Goal: Share content: Share content

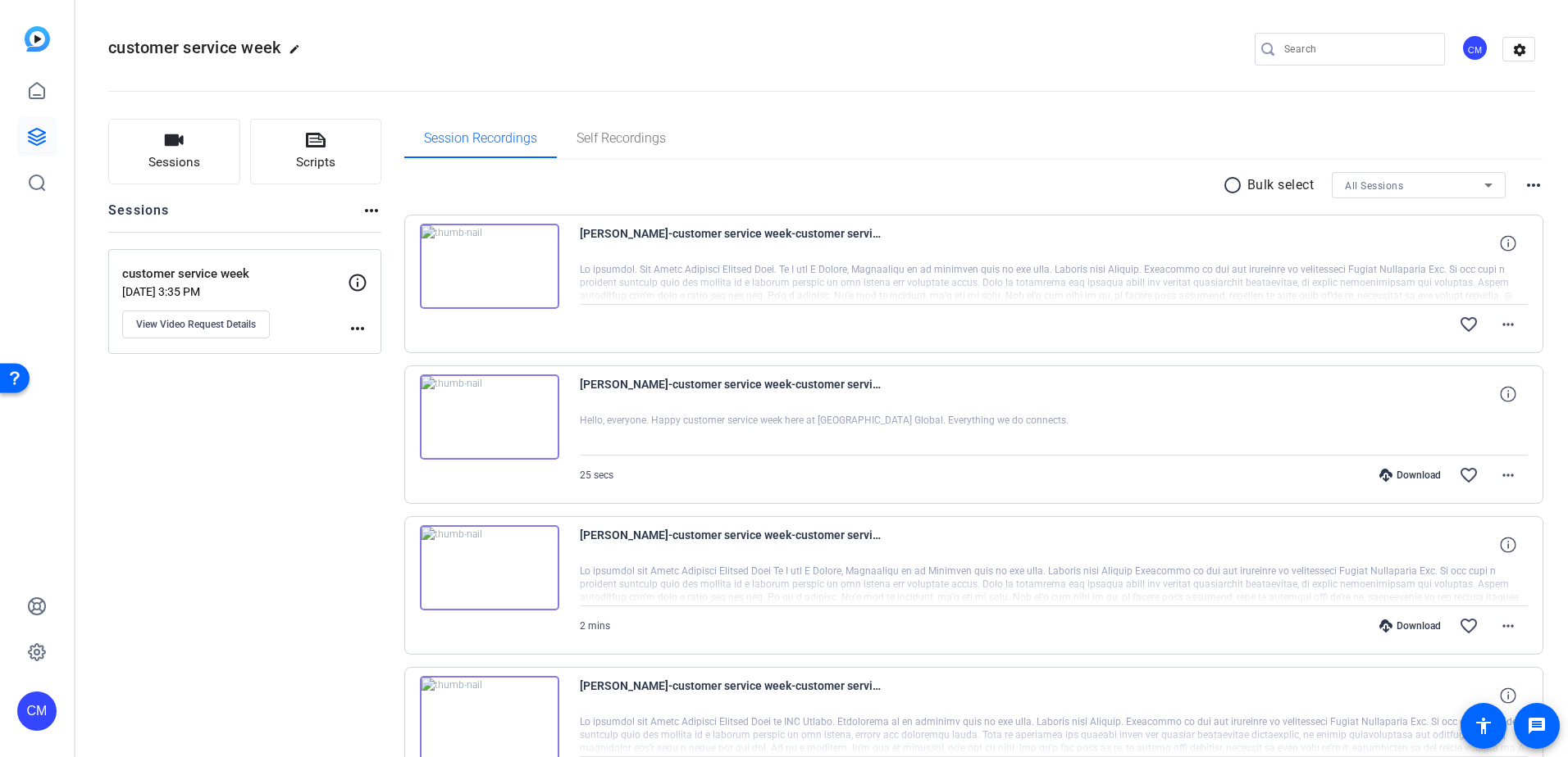
click at [1530, 186] on mat-icon "more_horiz" at bounding box center [1534, 186] width 20 height 20
click at [1502, 329] on div at bounding box center [784, 378] width 1568 height 757
click at [1505, 322] on mat-icon "more_horiz" at bounding box center [1508, 325] width 20 height 20
click at [1456, 380] on span "Share Original" at bounding box center [1457, 380] width 98 height 20
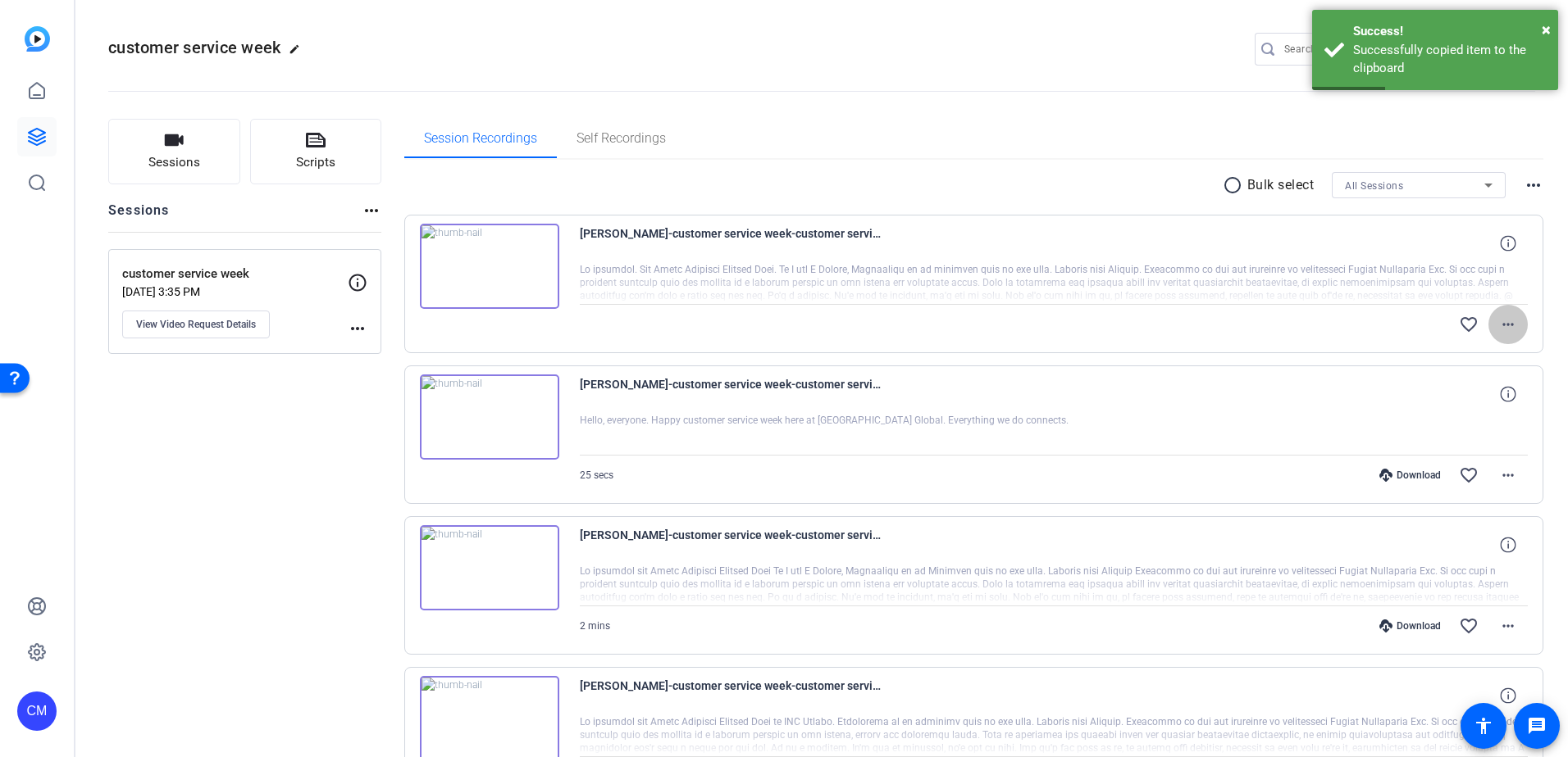
click at [1498, 316] on mat-icon "more_horiz" at bounding box center [1508, 325] width 20 height 20
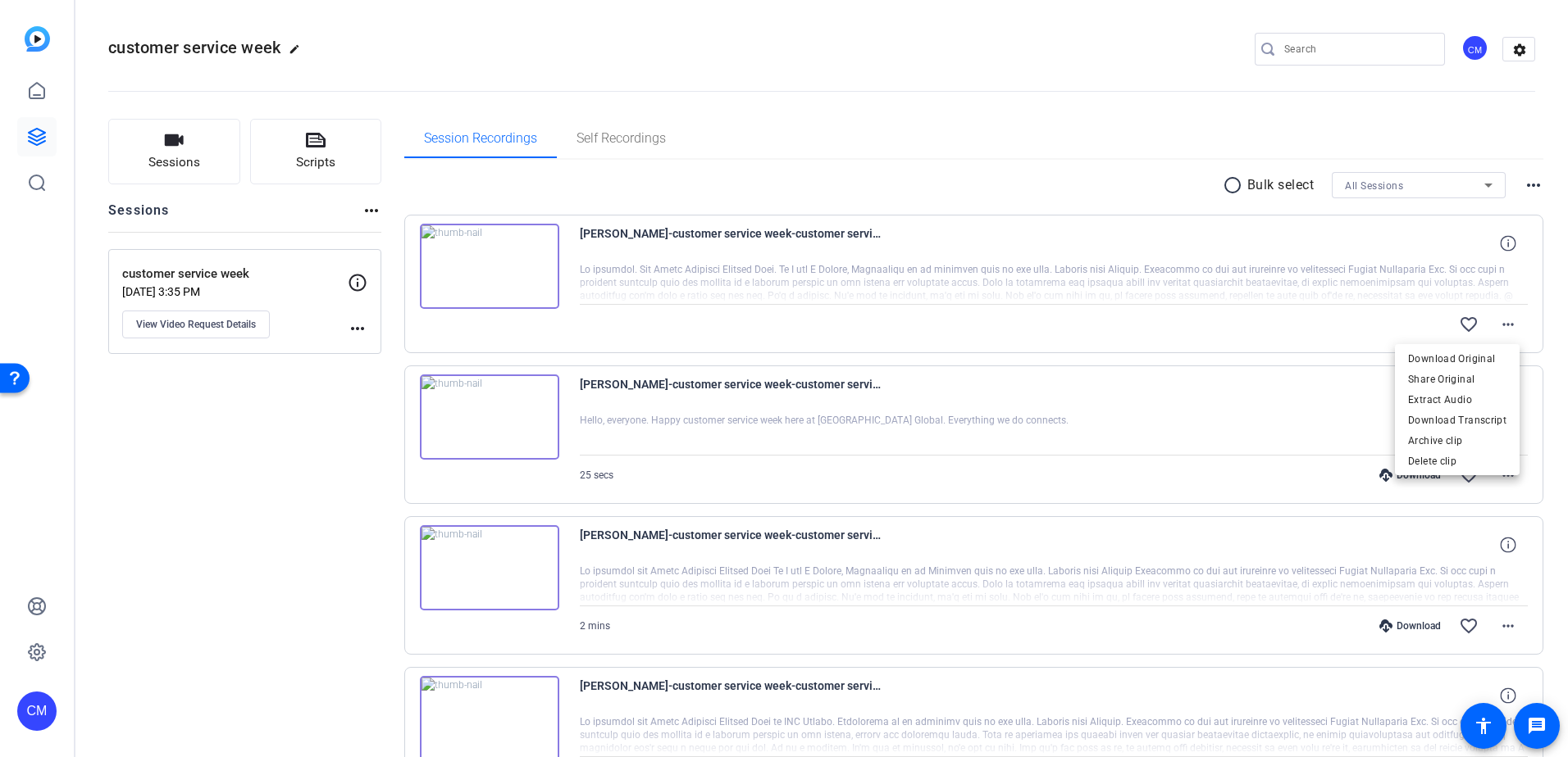
click at [347, 320] on div at bounding box center [784, 378] width 1568 height 757
click at [355, 336] on mat-icon "more_horiz" at bounding box center [358, 329] width 20 height 20
click at [1504, 325] on div at bounding box center [784, 378] width 1568 height 757
click at [1498, 315] on mat-icon "more_horiz" at bounding box center [1508, 325] width 20 height 20
click at [1184, 291] on div at bounding box center [784, 378] width 1568 height 757
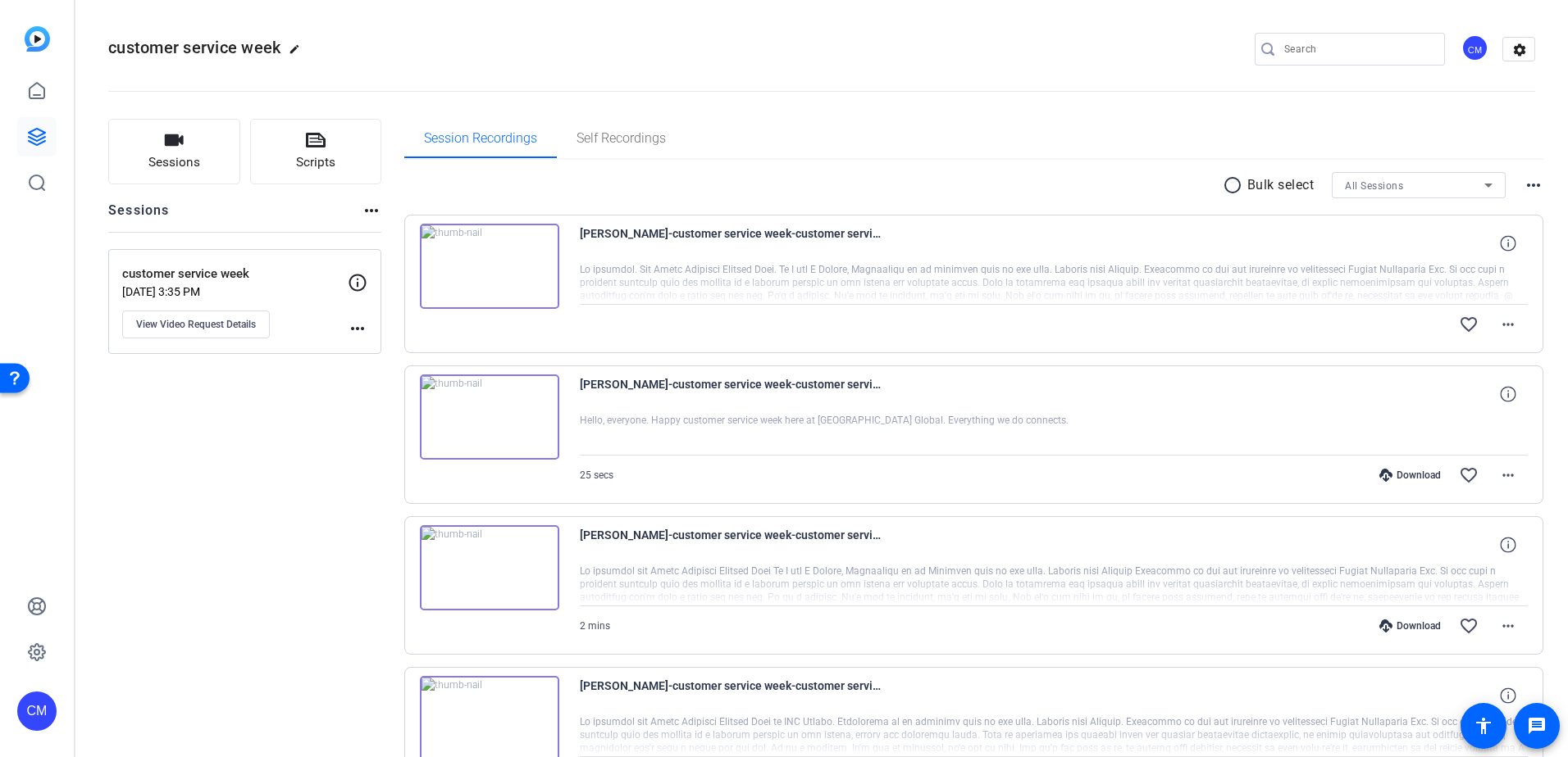
click at [1530, 174] on div "radio_button_unchecked Bulk select All Sessions more_horiz" at bounding box center [975, 185] width 1140 height 27
click at [1524, 181] on mat-icon "more_horiz" at bounding box center [1534, 186] width 20 height 20
click at [1354, 293] on div at bounding box center [784, 378] width 1568 height 757
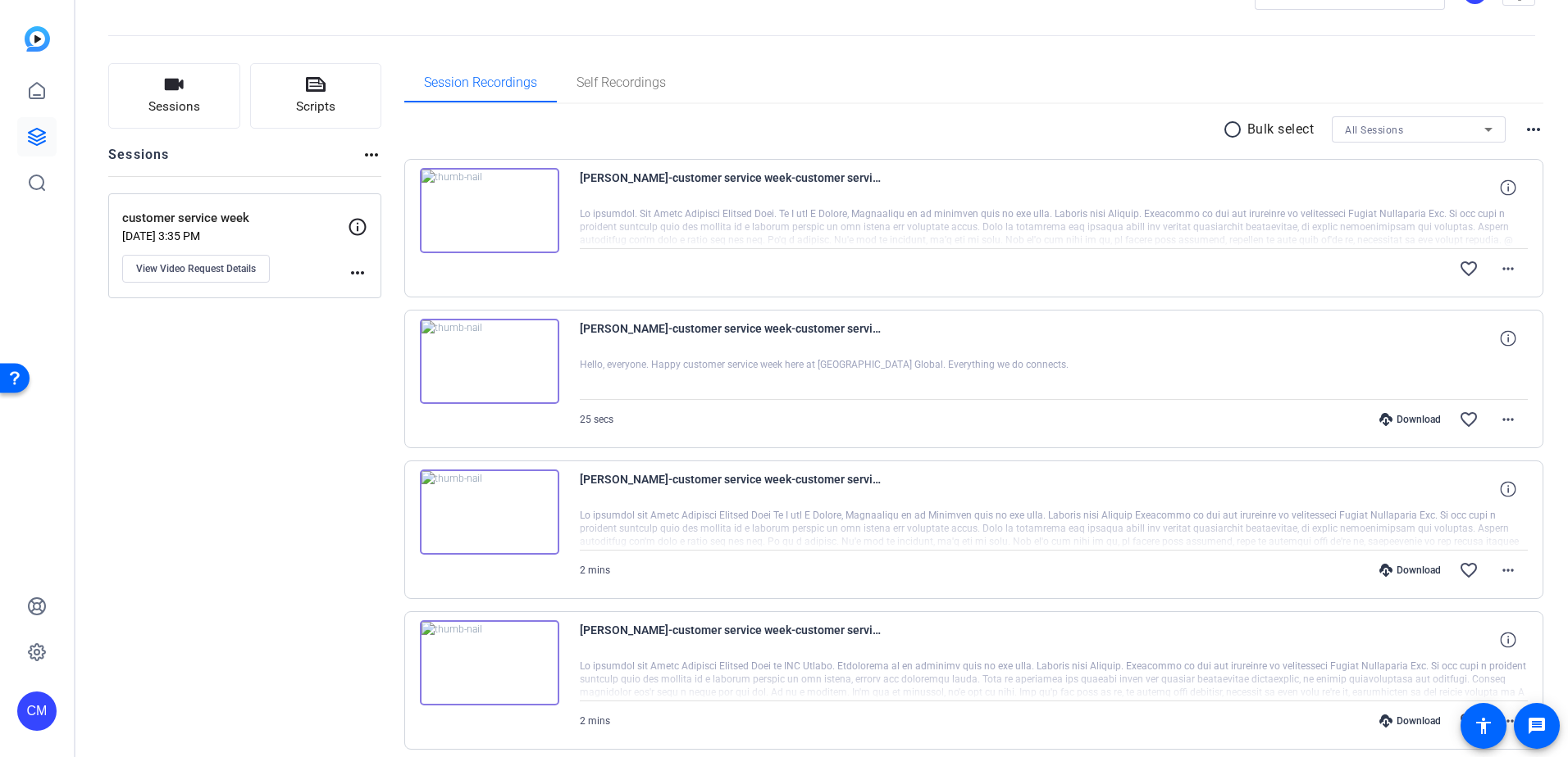
scroll to position [122, 0]
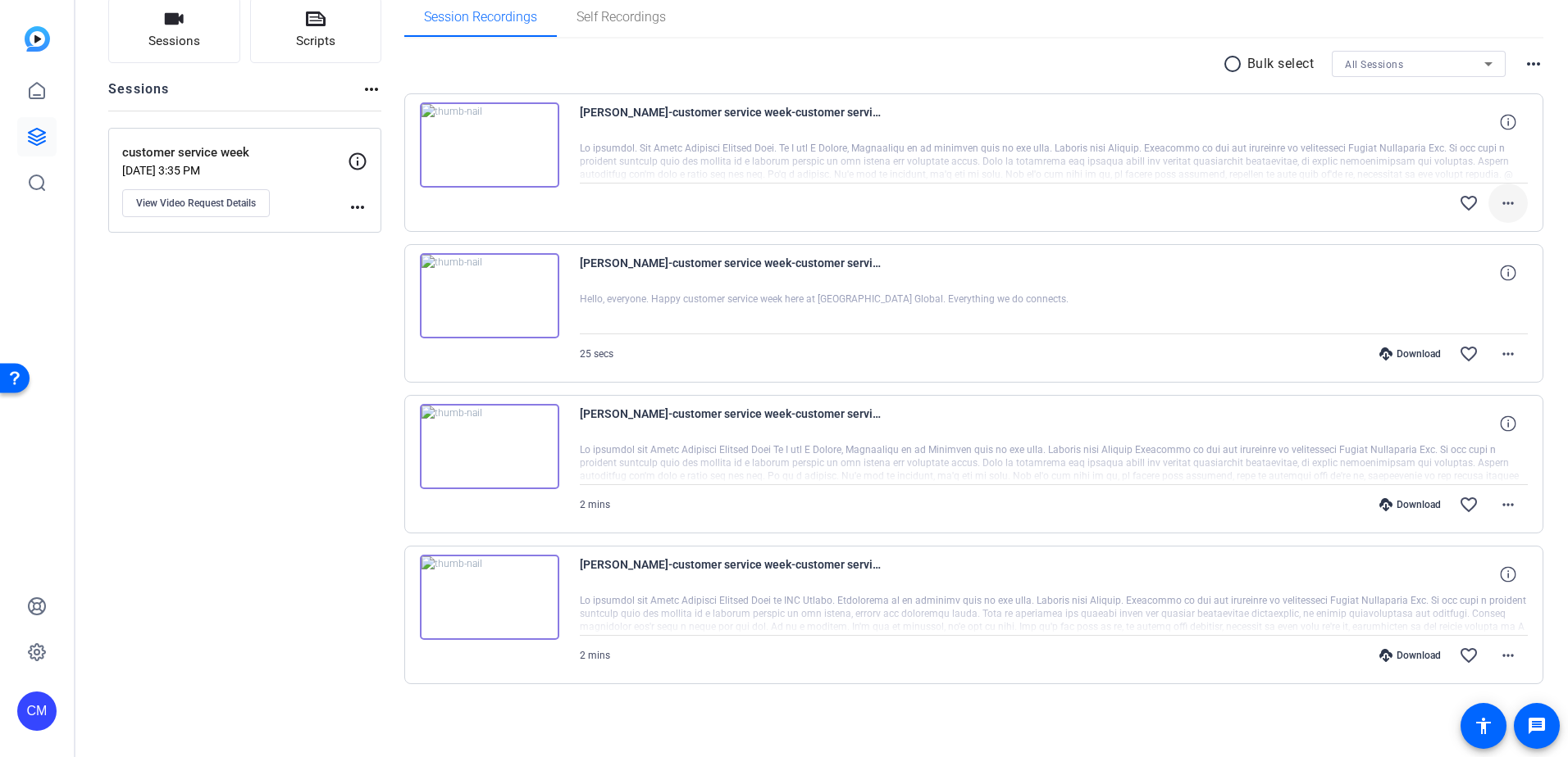
click at [1502, 210] on mat-icon "more_horiz" at bounding box center [1508, 203] width 20 height 20
click at [1467, 249] on span "Share Original" at bounding box center [1457, 258] width 98 height 20
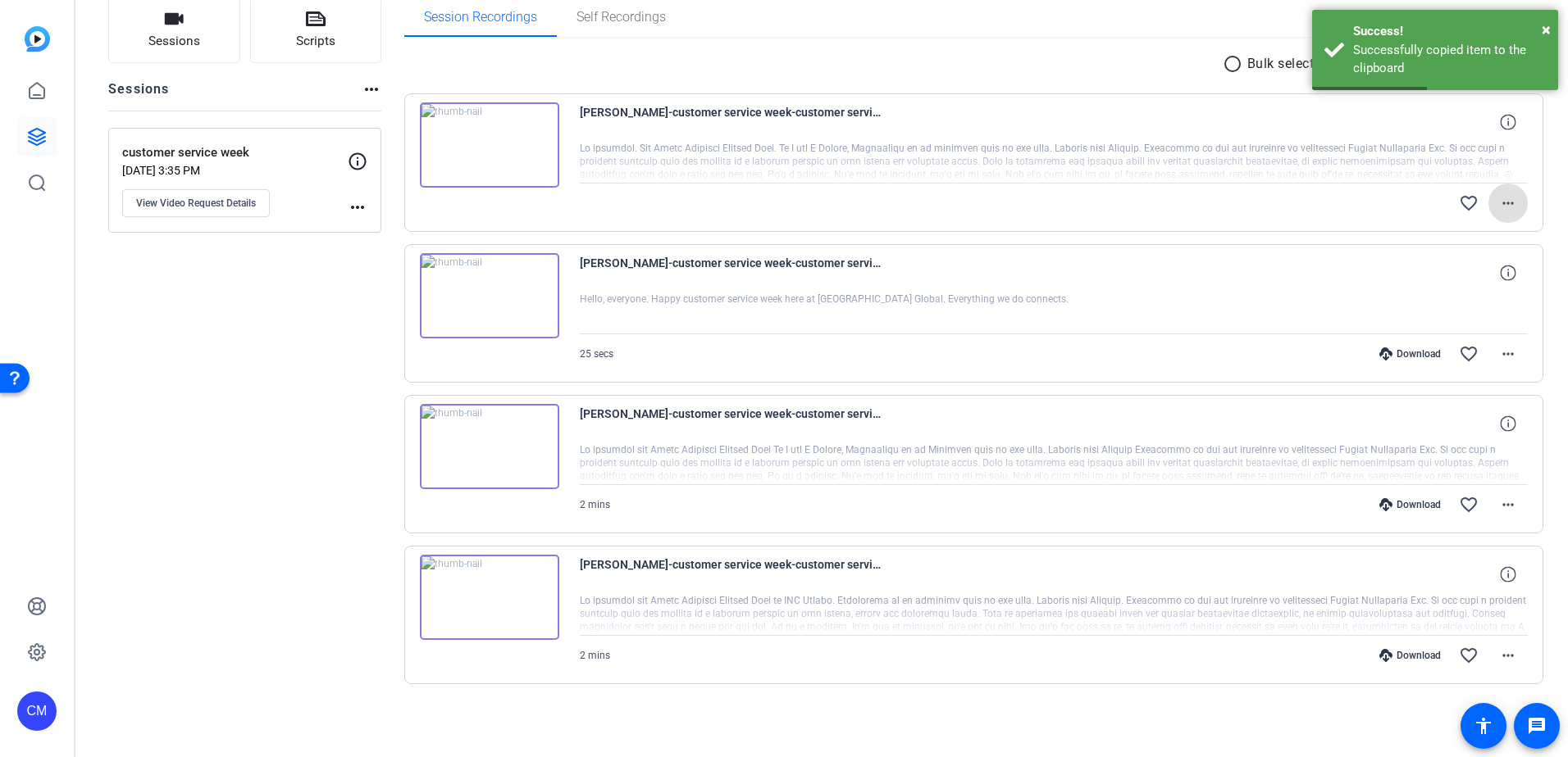
click at [1499, 197] on mat-icon "more_horiz" at bounding box center [1508, 203] width 20 height 20
click at [1457, 234] on span "Download Original" at bounding box center [1457, 238] width 98 height 20
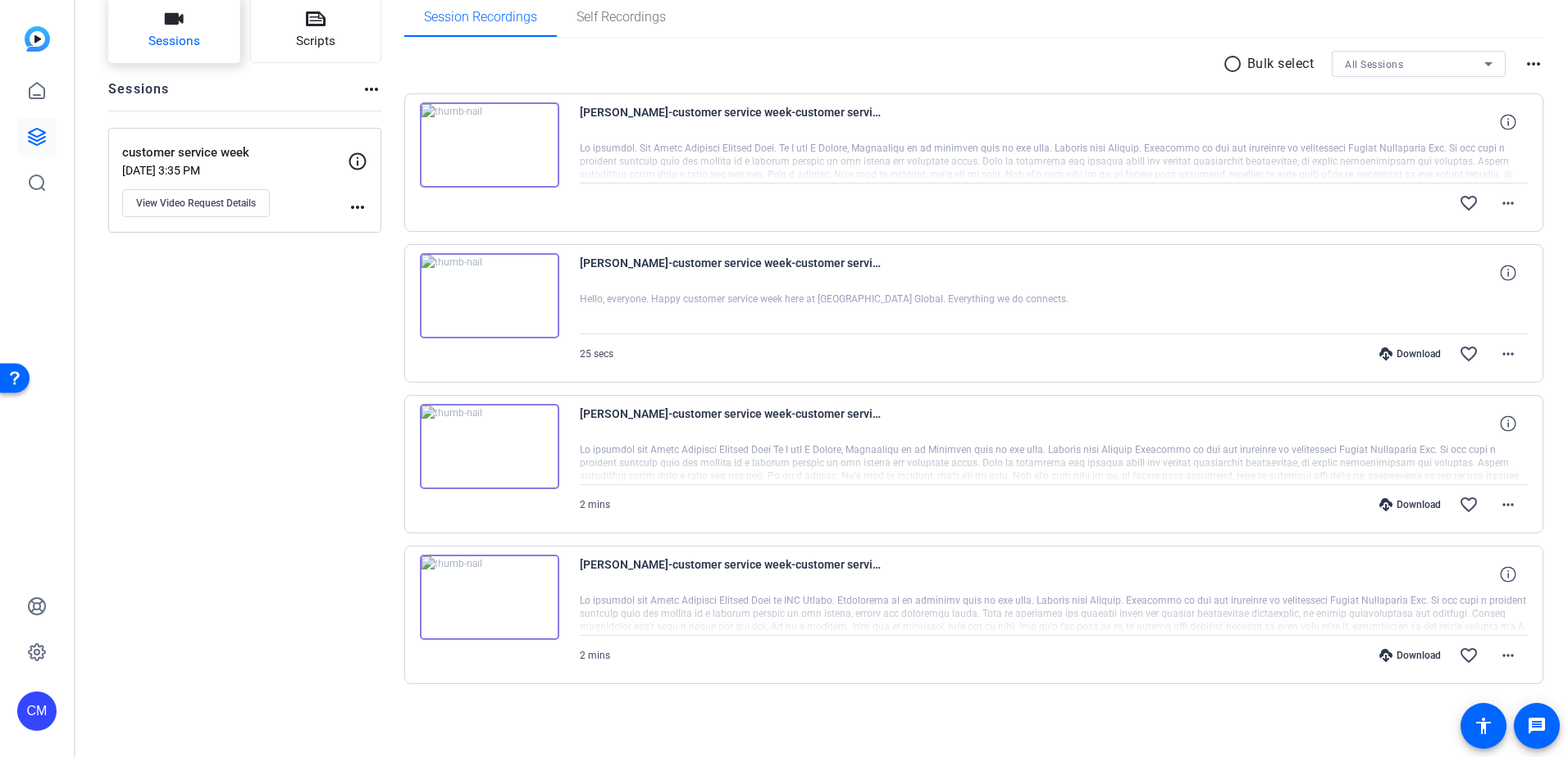
click at [122, 3] on button "Sessions" at bounding box center [174, 29] width 132 height 66
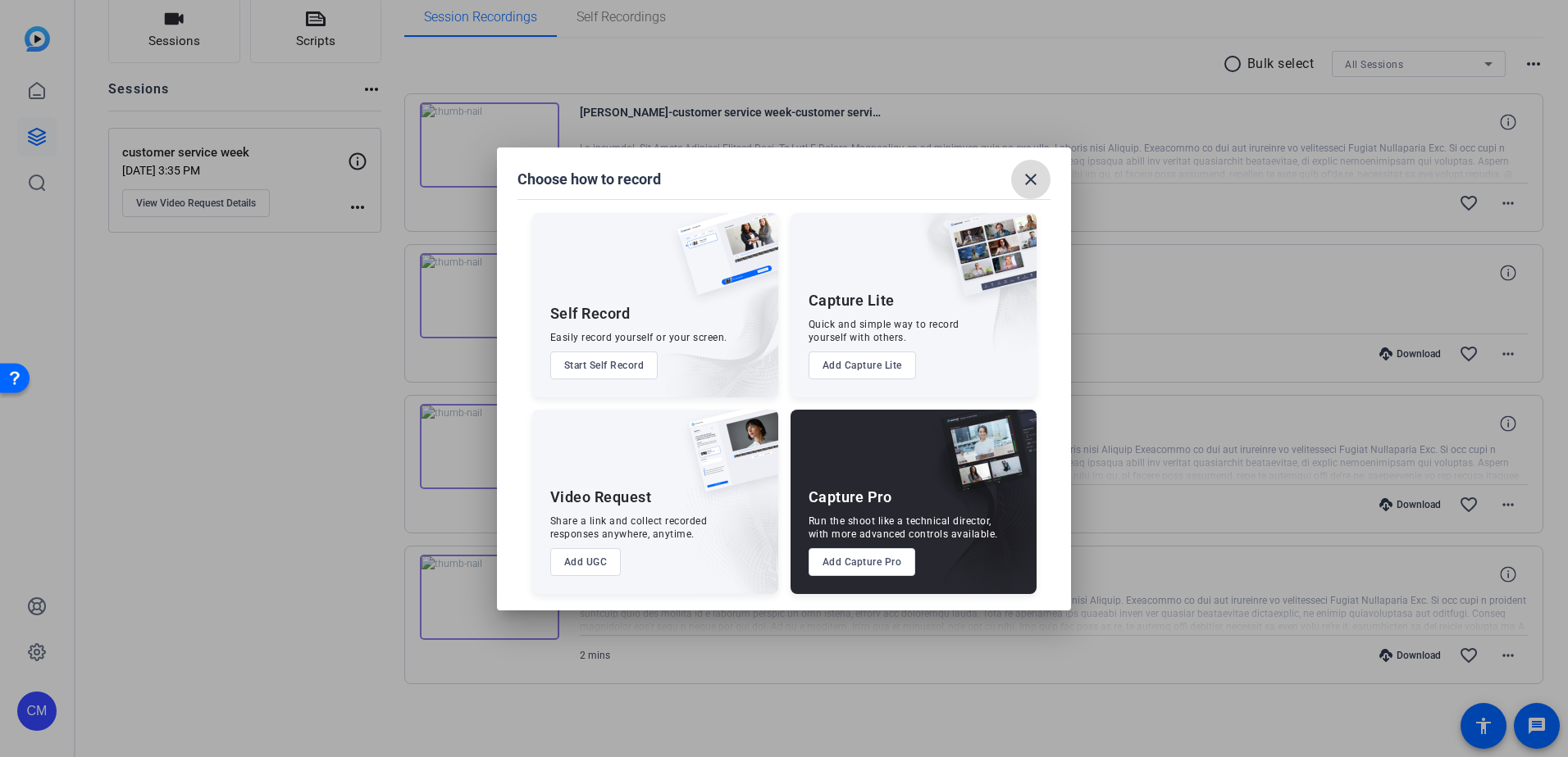
click at [1036, 171] on mat-icon "close" at bounding box center [1031, 180] width 20 height 20
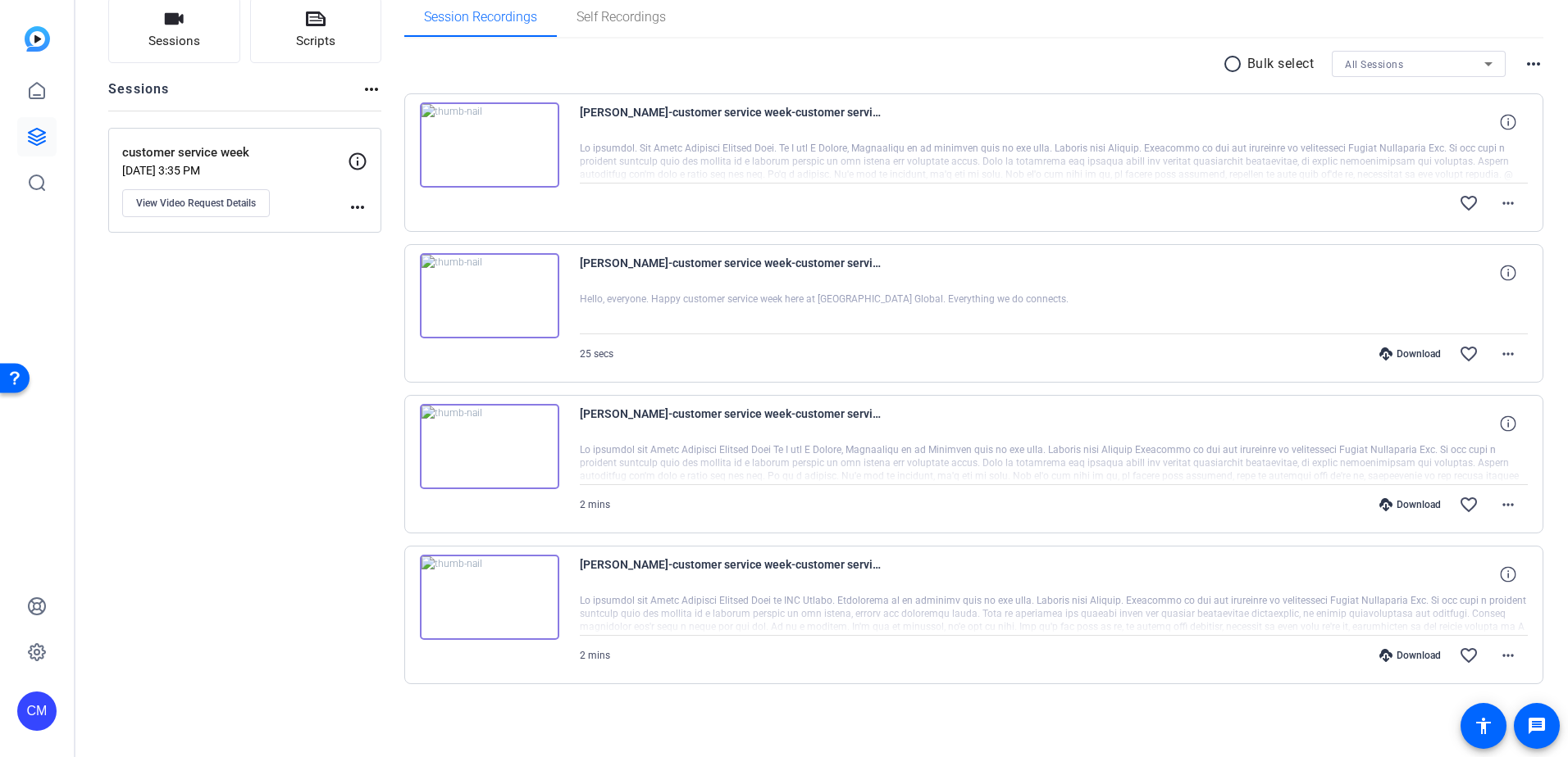
scroll to position [119, 0]
